Goal: Transaction & Acquisition: Register for event/course

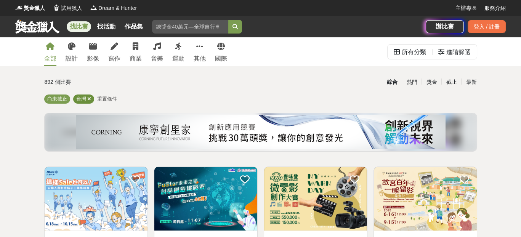
click at [90, 97] on icon at bounding box center [89, 98] width 4 height 5
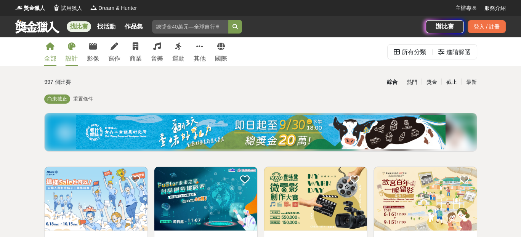
click at [71, 42] on link "設計" at bounding box center [72, 51] width 12 height 29
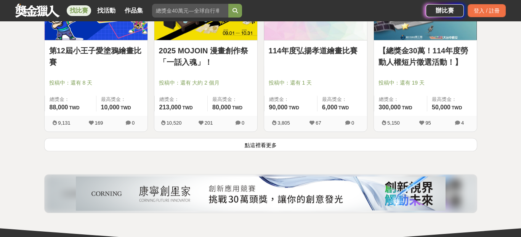
scroll to position [1001, 0]
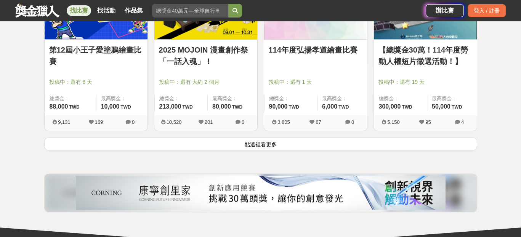
click at [279, 141] on button "點這裡看更多" at bounding box center [260, 143] width 433 height 13
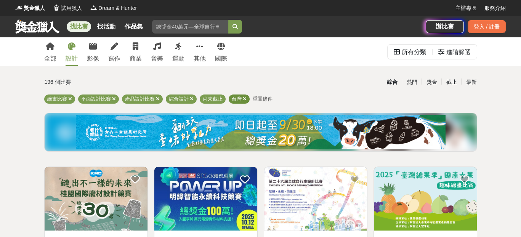
click at [243, 97] on icon at bounding box center [245, 98] width 4 height 5
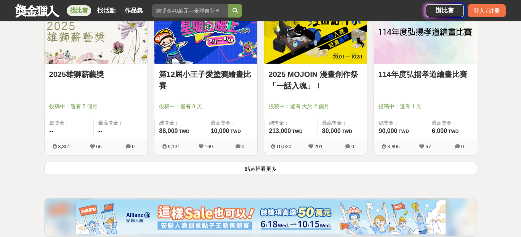
scroll to position [992, 0]
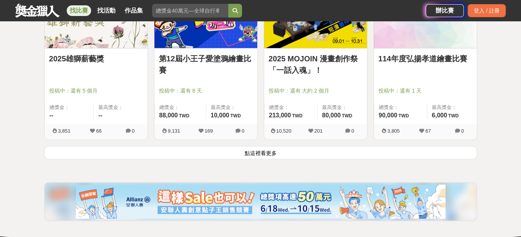
click at [245, 144] on div "第12屆小王子愛塗鴉繪畫比賽 投稿中：還有 8 天 總獎金： 88,000 88,000 TWD 最高獎金： 10,000 TWD 9,131 169 0" at bounding box center [206, 65] width 110 height 162
click at [246, 148] on button "點這裡看更多" at bounding box center [260, 152] width 433 height 13
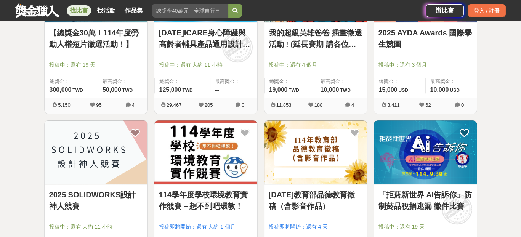
scroll to position [1180, 0]
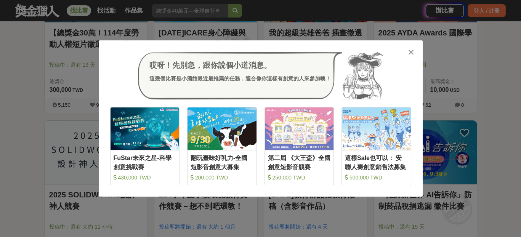
click at [137, 72] on div "哎呀！先別急，跟你說個小道消息。 這幾個比賽是小酒館最近最推薦的任務，適合像你這樣有創意的人來參加噢！" at bounding box center [260, 76] width 301 height 48
click at [0, 177] on div "哎呀！先別急，跟你說個小道消息。 這幾個比賽是小酒館最近最推薦的任務，適合像你這樣有創意的人來參加噢！ 收藏 FuStar未來之星-科學創意挑戰賽 430,0…" at bounding box center [260, 118] width 521 height 237
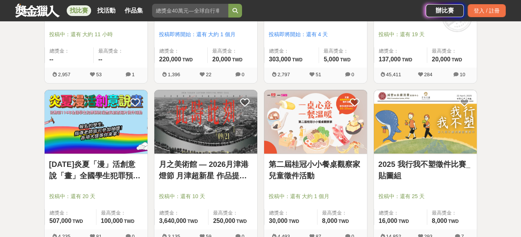
scroll to position [1375, 0]
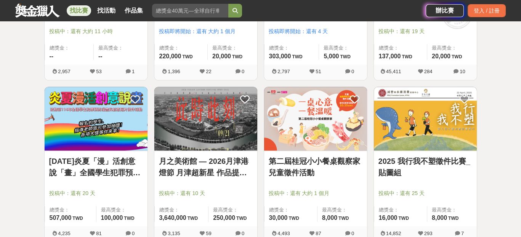
click at [177, 118] on img at bounding box center [205, 119] width 103 height 64
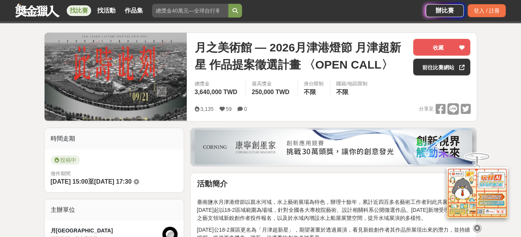
scroll to position [86, 0]
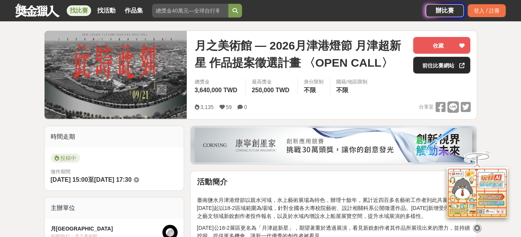
click at [422, 69] on link "前往比賽網站" at bounding box center [441, 65] width 57 height 17
click at [463, 65] on icon at bounding box center [461, 65] width 5 height 5
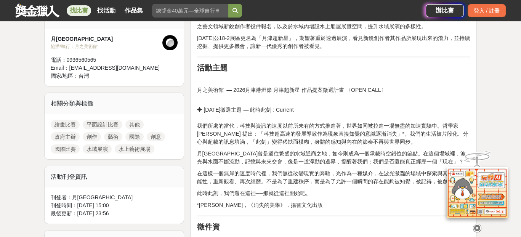
scroll to position [293, 0]
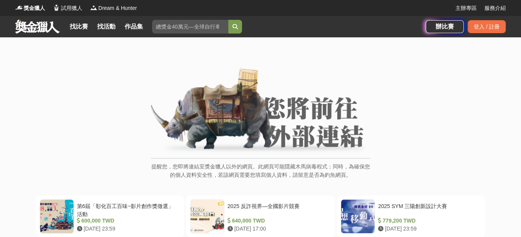
click at [297, 155] on div "提醒您，您即將連結至獎金獵人以外的網頁。此網頁可能隱藏木馬病毒程式；同時，為確保您的個人資料安全性，若該網頁需要您填寫個人資料，請留意是否為釣魚網頁。" at bounding box center [260, 127] width 219 height 119
click at [283, 109] on img at bounding box center [260, 111] width 219 height 86
click at [257, 173] on p "提醒您，您即將連結至獎金獵人以外的網頁。此網頁可能隱藏木馬病毒程式；同時，為確保您的個人資料安全性，若該網頁需要您填寫個人資料，請留意是否為釣魚網頁。" at bounding box center [260, 174] width 219 height 25
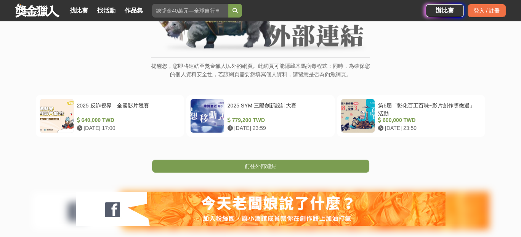
scroll to position [101, 0]
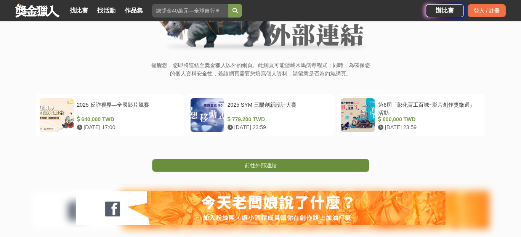
click at [290, 166] on link "前往外部連結" at bounding box center [260, 165] width 217 height 13
